Goal: Transaction & Acquisition: Download file/media

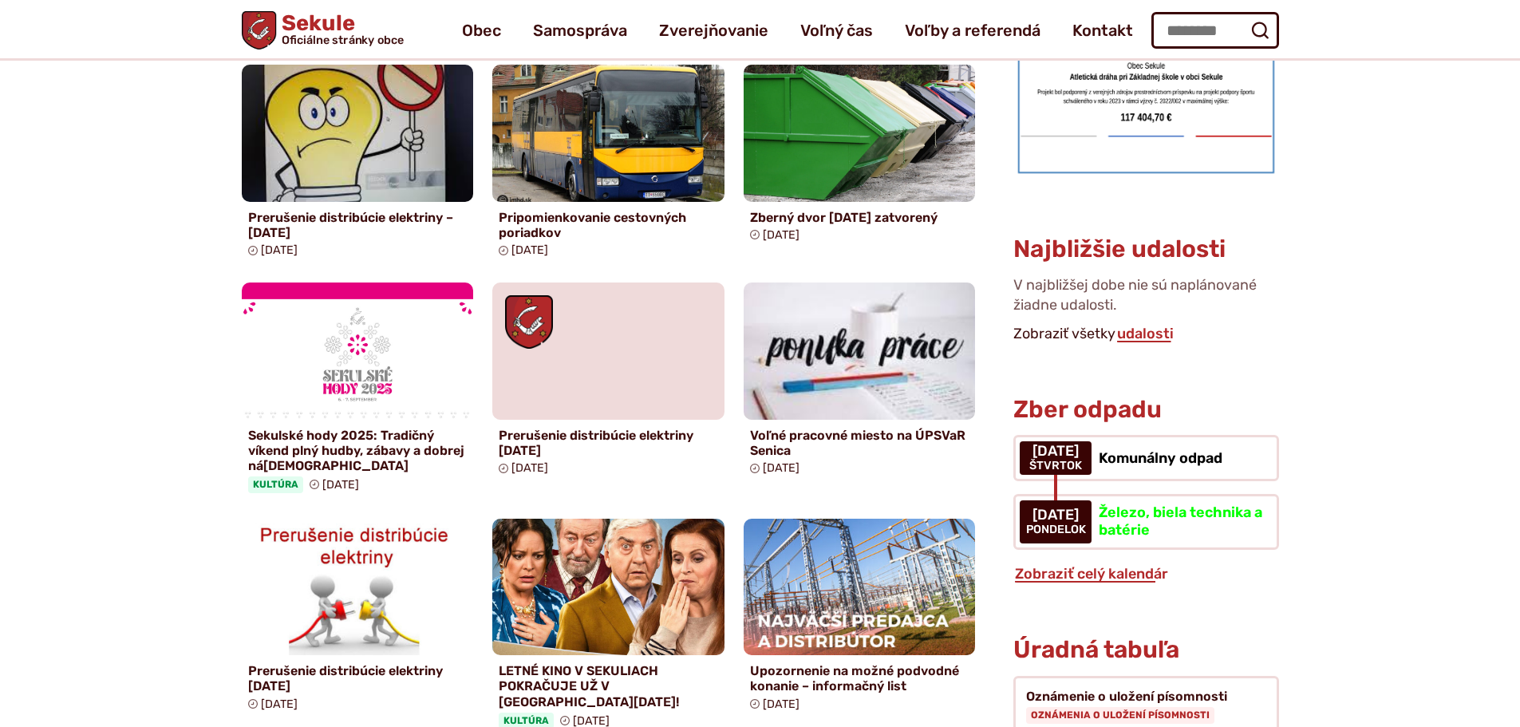
scroll to position [479, 0]
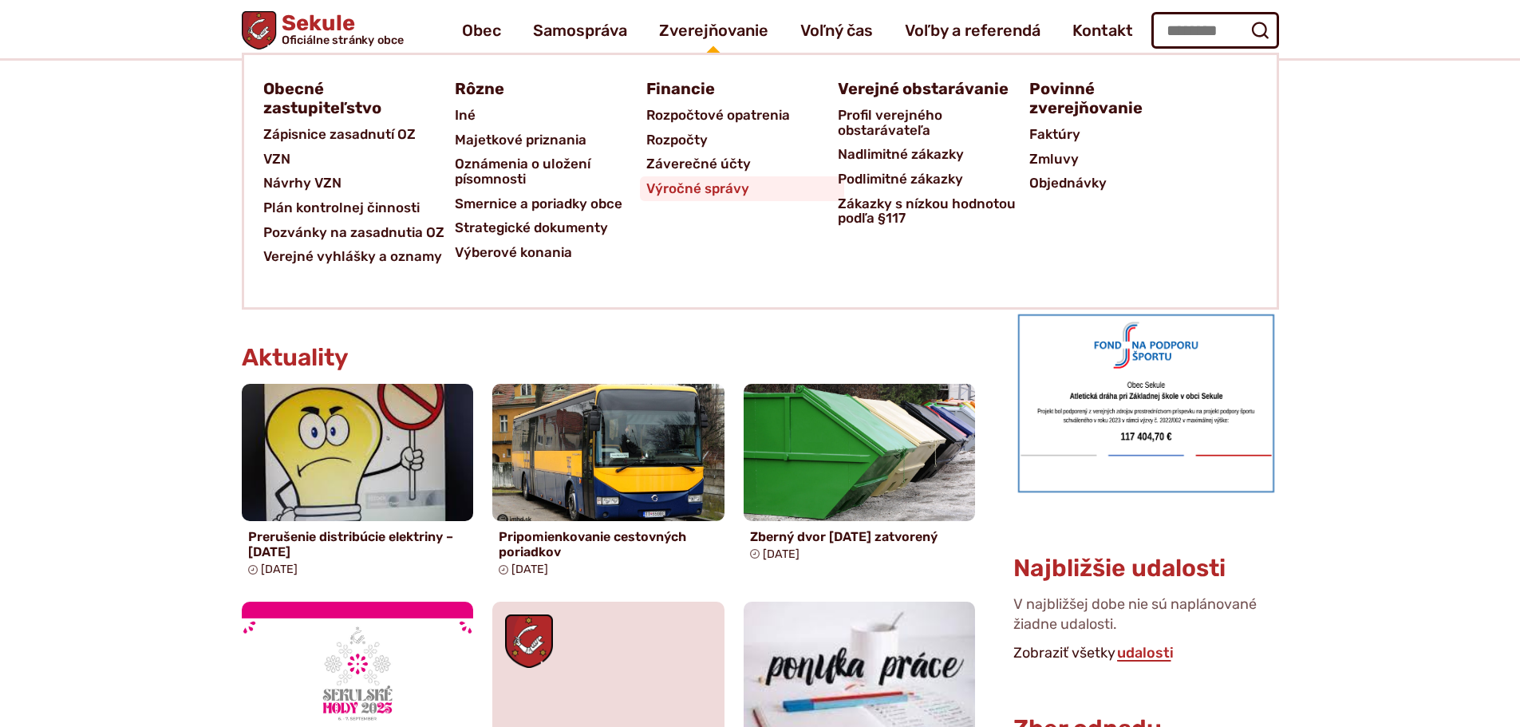
click at [682, 187] on span "Výročné správy" at bounding box center [697, 188] width 103 height 25
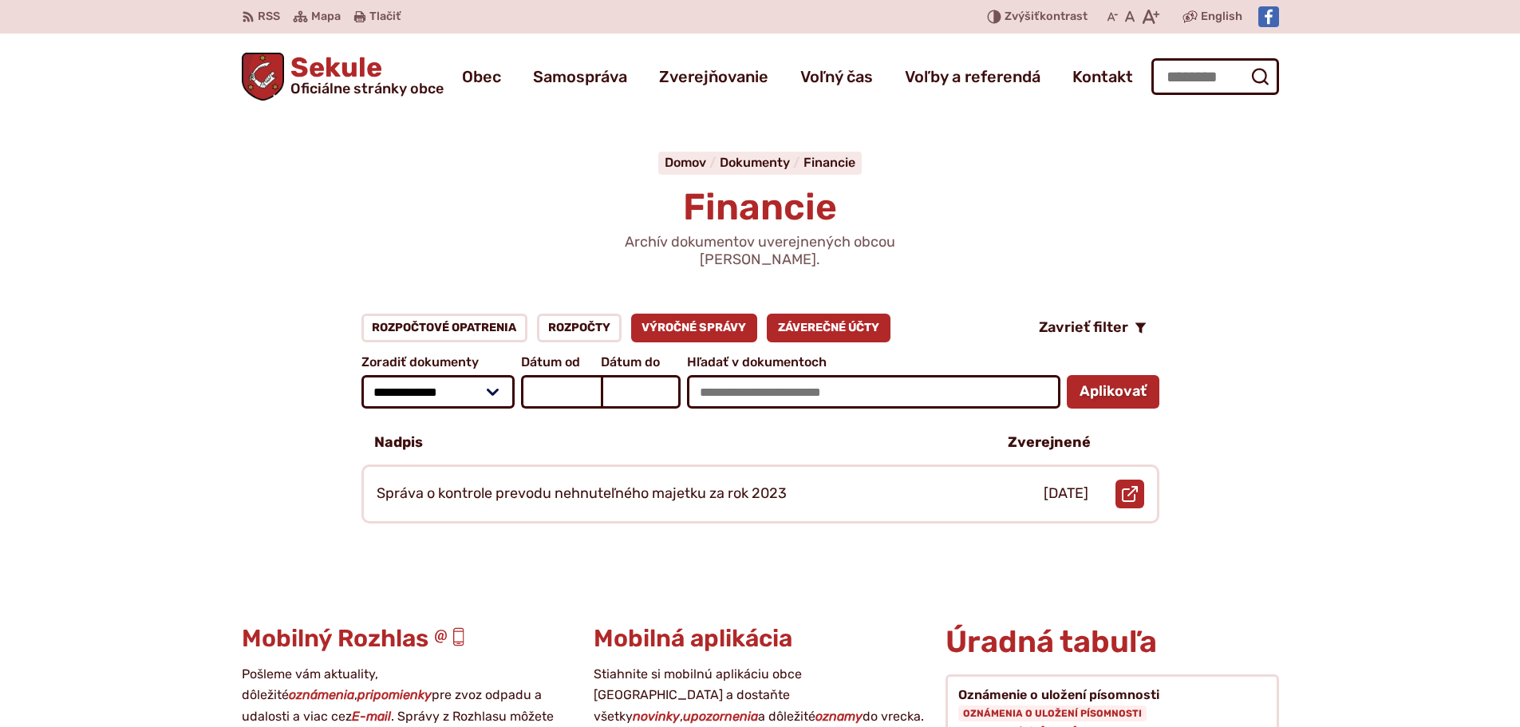
click at [864, 314] on link "Záverečné účty" at bounding box center [829, 328] width 124 height 29
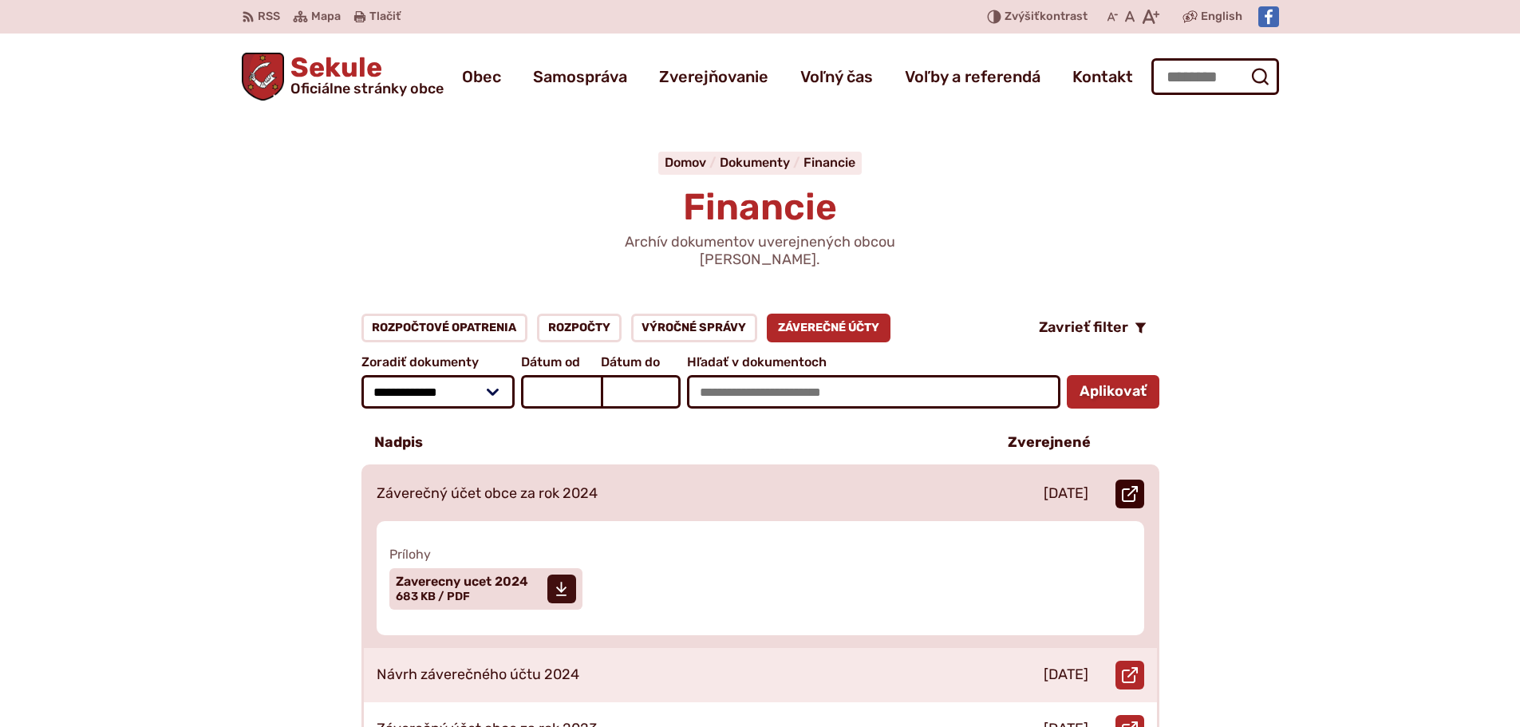
click at [1135, 486] on use at bounding box center [1130, 494] width 16 height 16
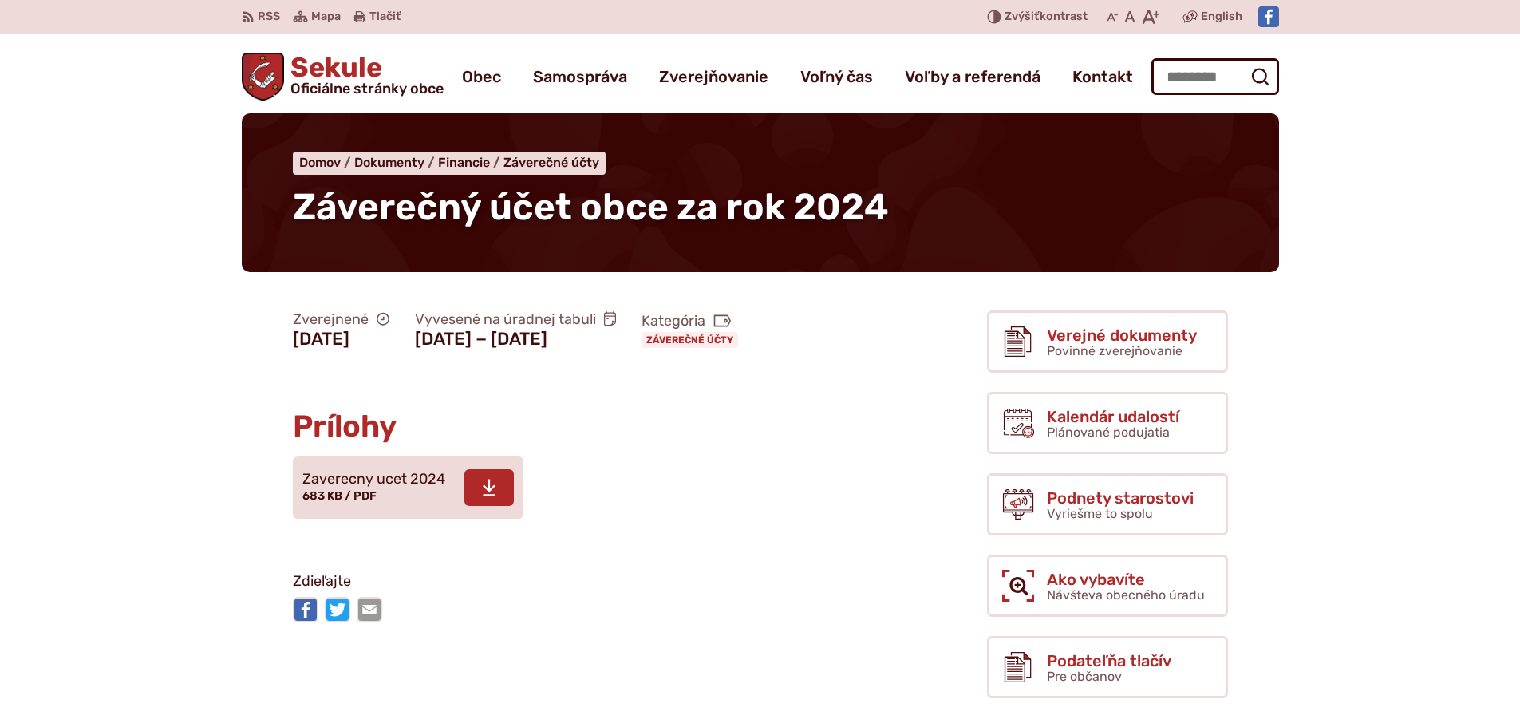
click at [492, 498] on span at bounding box center [489, 487] width 49 height 37
